Goal: Ask a question

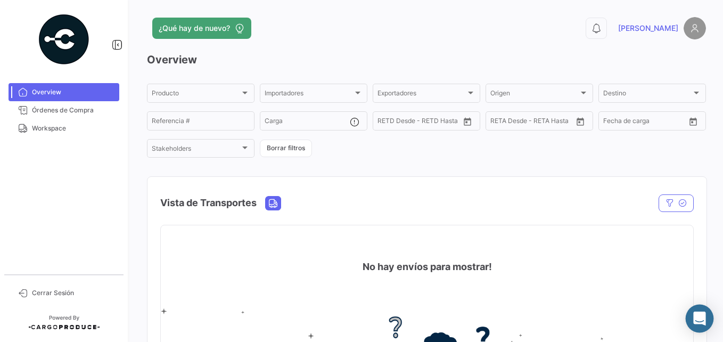
click at [700, 312] on icon "Abrir Intercom Messenger" at bounding box center [699, 318] width 14 height 14
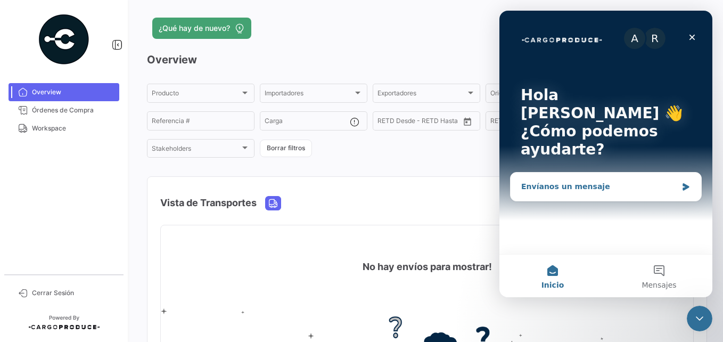
click at [607, 181] on div "Envíanos un mensaje" at bounding box center [599, 186] width 156 height 11
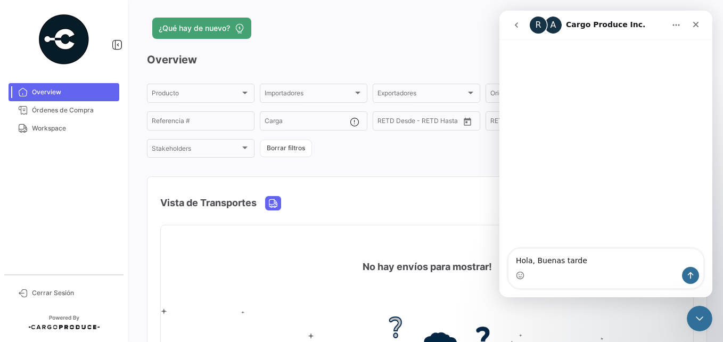
type textarea "Hola, Buenas tardes"
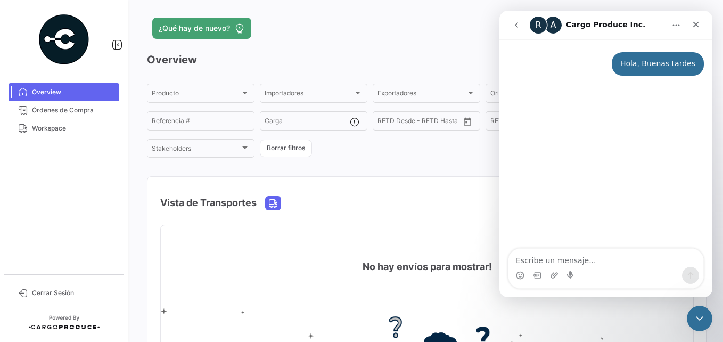
type textarea "p"
type textarea "m"
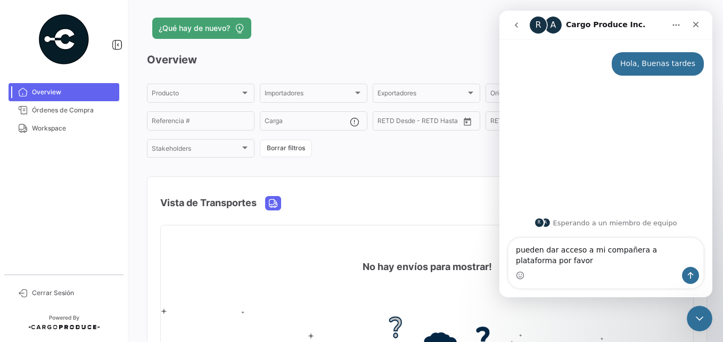
type textarea "pueden dar acceso a mi compañera a plataforma por favor"
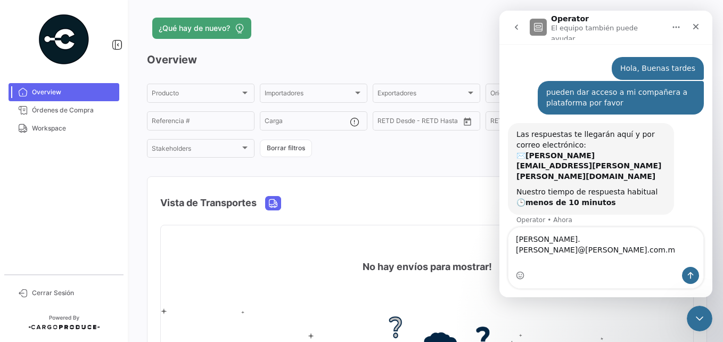
type textarea "[PERSON_NAME][EMAIL_ADDRESS][PERSON_NAME][PERSON_NAME][DOMAIN_NAME]"
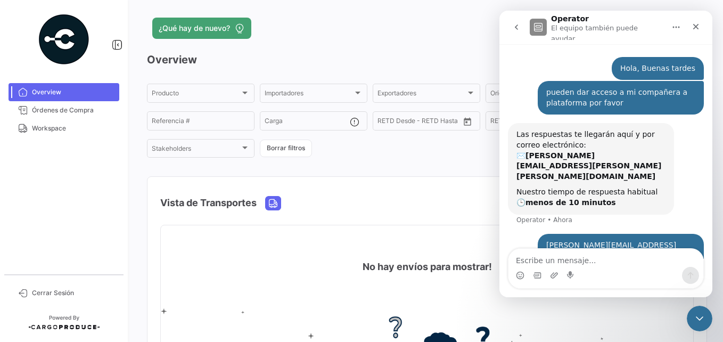
click at [290, 301] on mat-card "No hay envíos para mostrar!" at bounding box center [426, 338] width 533 height 226
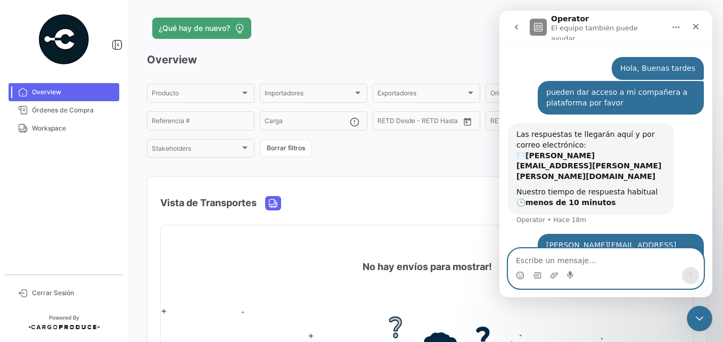
click at [601, 258] on textarea "Escribe un mensaje..." at bounding box center [605, 257] width 195 height 18
